Goal: Task Accomplishment & Management: Manage account settings

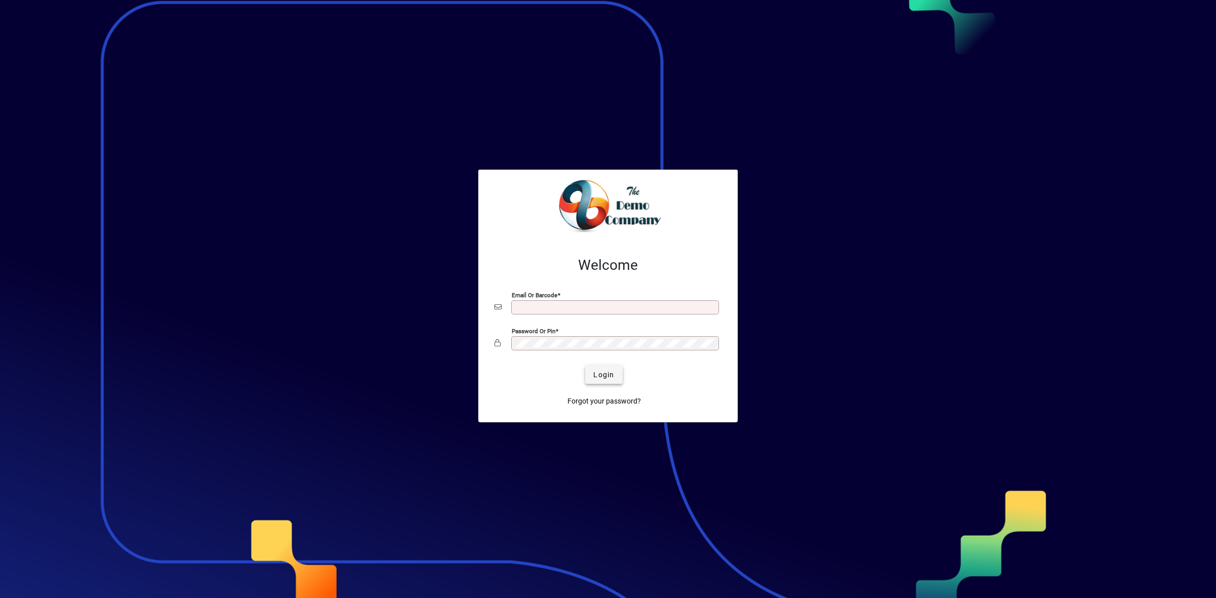
type input "**********"
click at [611, 379] on span "Login" at bounding box center [603, 375] width 21 height 11
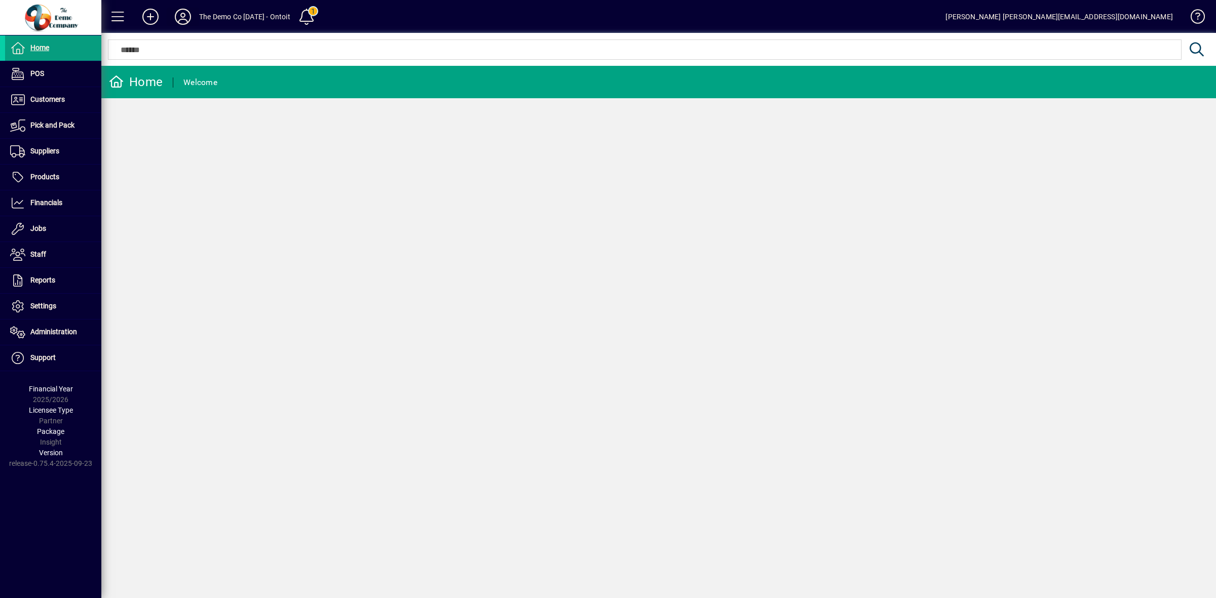
click at [184, 17] on icon at bounding box center [183, 17] width 20 height 16
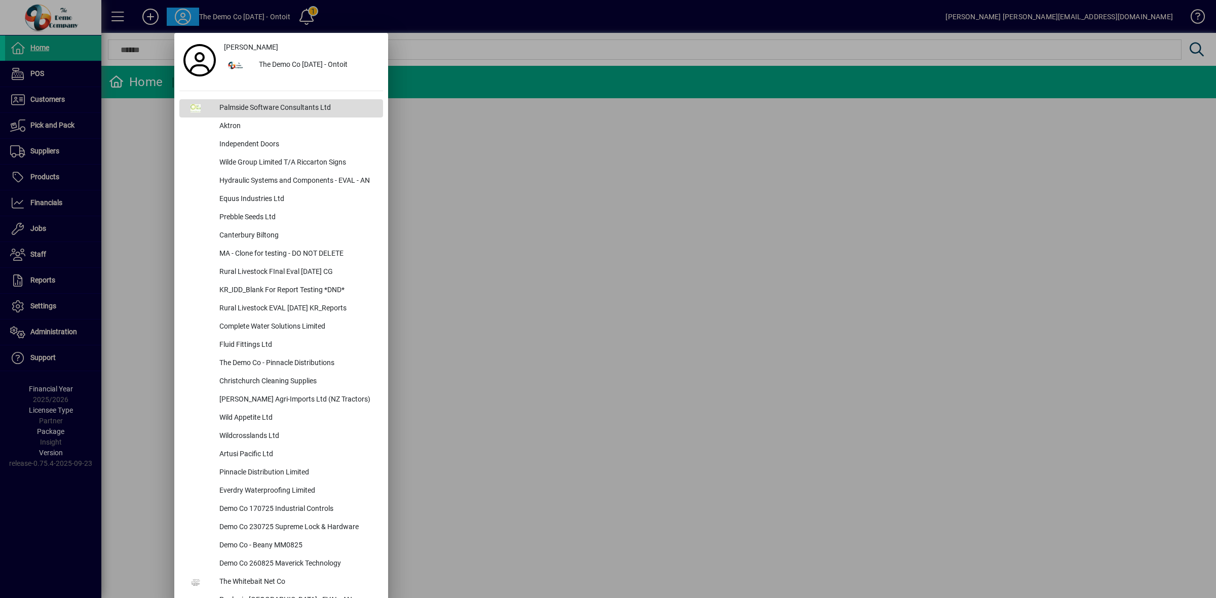
click at [241, 107] on div "Palmside Software Consultants Ltd" at bounding box center [297, 108] width 172 height 18
